Goal: Find contact information: Obtain details needed to contact an individual or organization

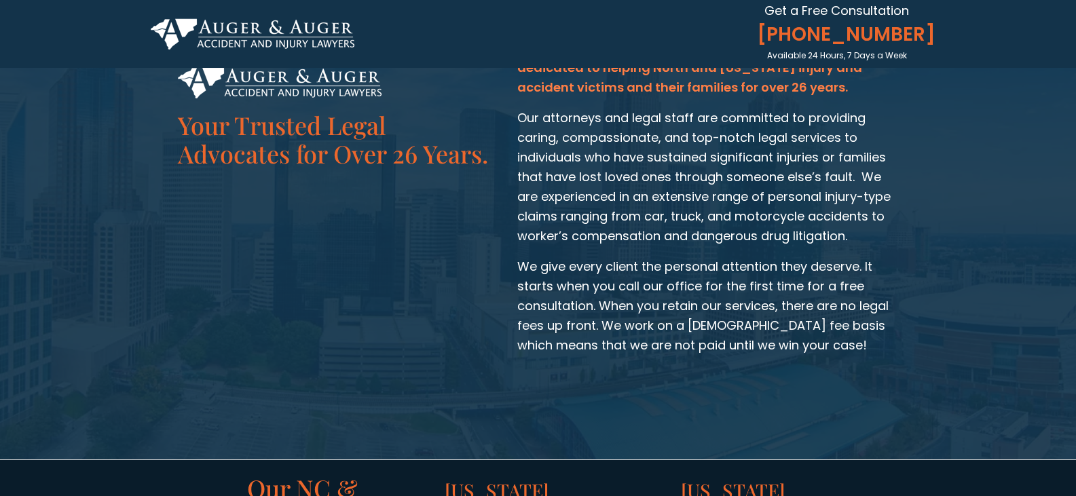
scroll to position [2238, 0]
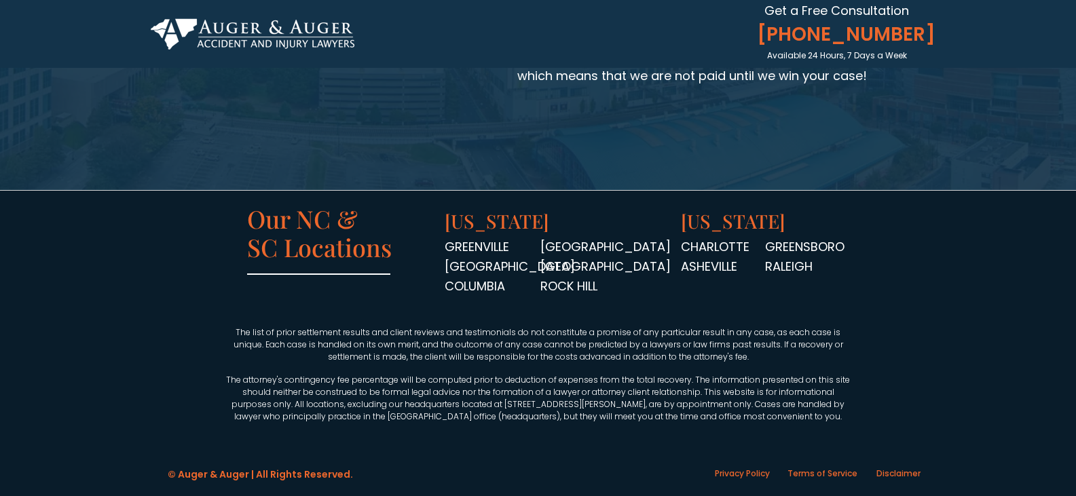
click at [776, 268] on p "CHARLOTTE ASHEVILLE" at bounding box center [730, 257] width 98 height 39
click at [546, 223] on span "[US_STATE]" at bounding box center [497, 220] width 105 height 25
click at [750, 230] on span "[US_STATE]" at bounding box center [733, 220] width 105 height 25
click at [355, 250] on span "Our NC & SC Locations" at bounding box center [319, 232] width 145 height 61
click at [261, 22] on img at bounding box center [253, 33] width 204 height 31
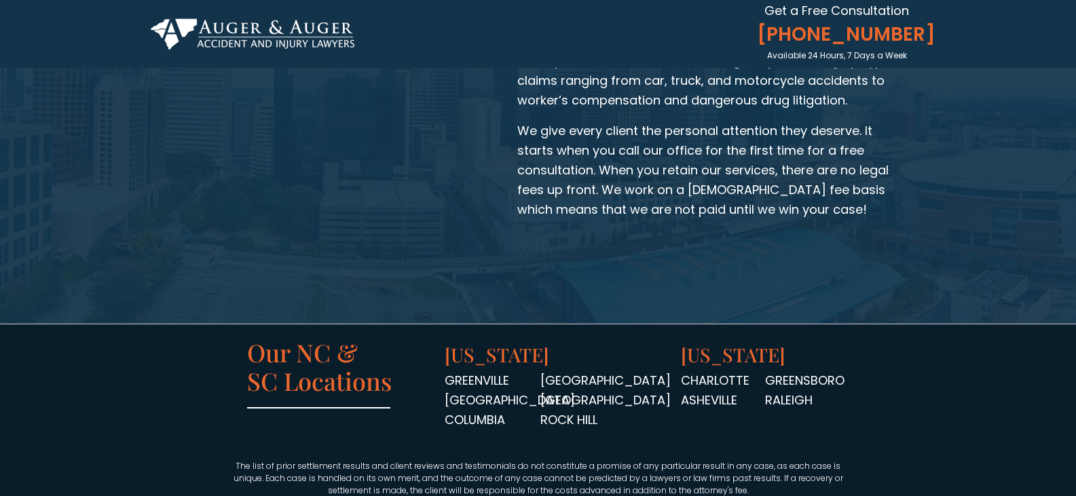
scroll to position [2238, 0]
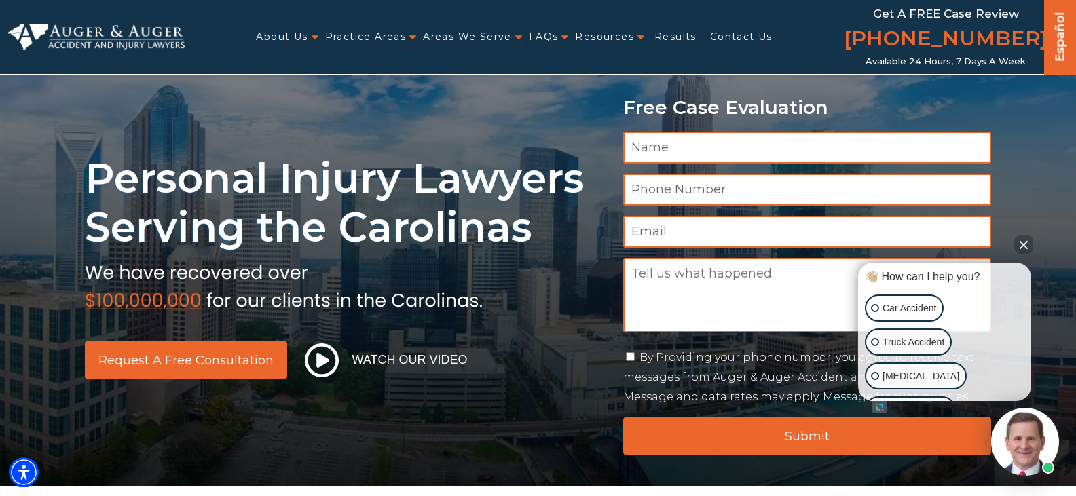
click at [726, 31] on link "Contact Us" at bounding box center [741, 37] width 62 height 28
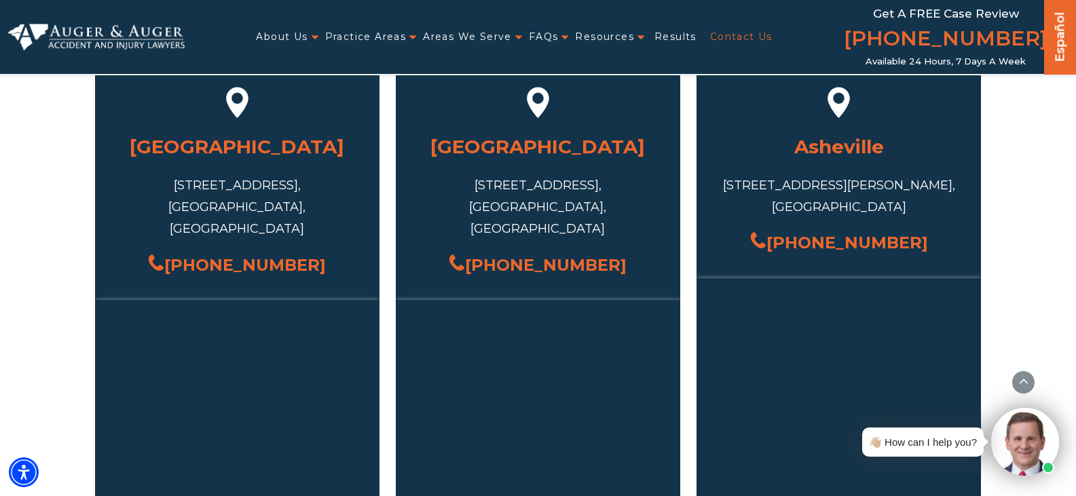
scroll to position [1222, 0]
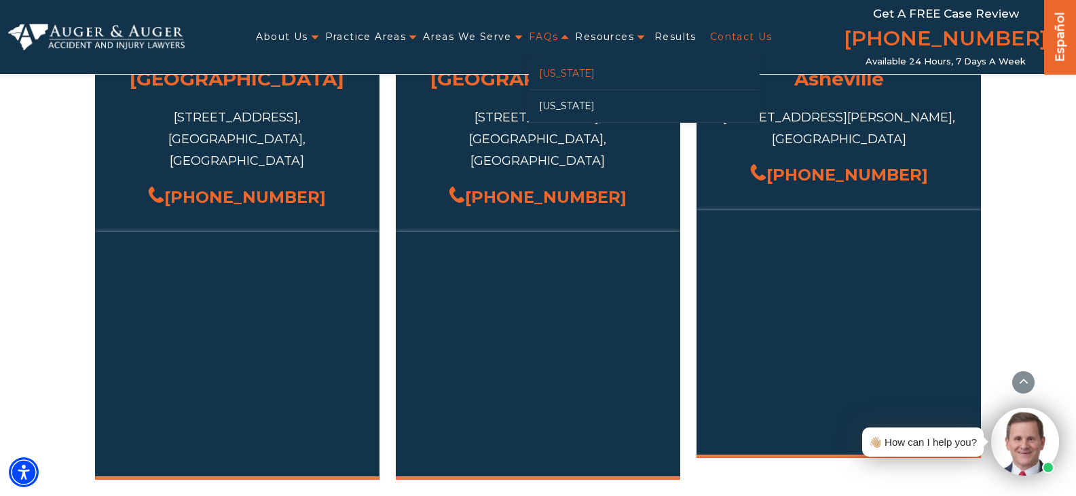
click at [566, 77] on link "[US_STATE]" at bounding box center [644, 74] width 231 height 32
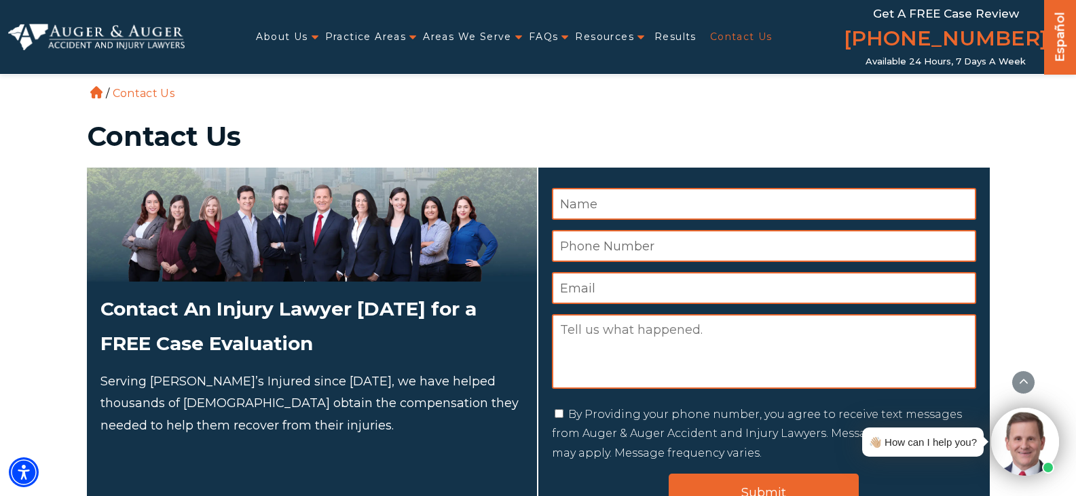
scroll to position [1222, 0]
